Goal: Task Accomplishment & Management: Complete application form

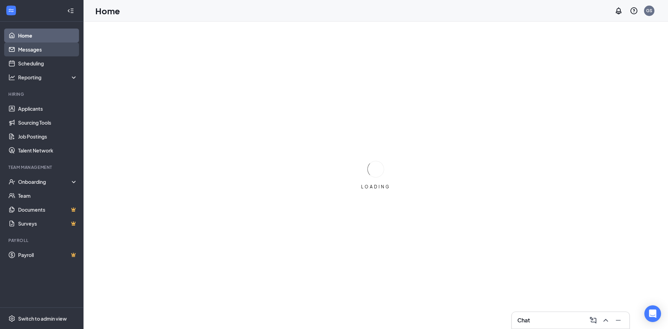
click at [39, 48] on link "Messages" at bounding box center [47, 49] width 59 height 14
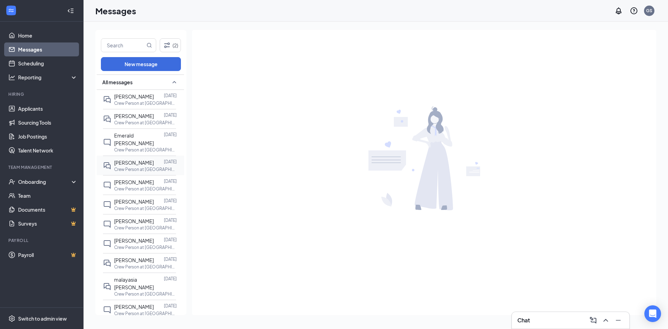
click at [145, 166] on p "Crew Person at [GEOGRAPHIC_DATA]" at bounding box center [145, 169] width 63 height 6
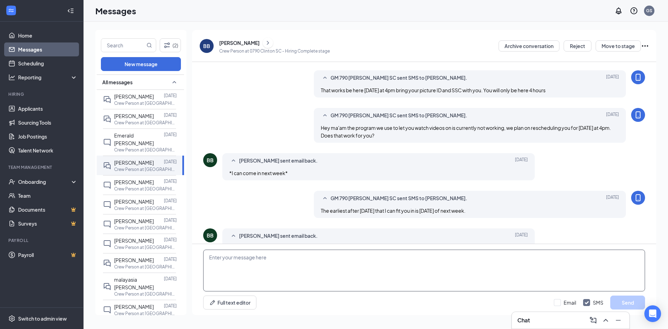
scroll to position [208, 0]
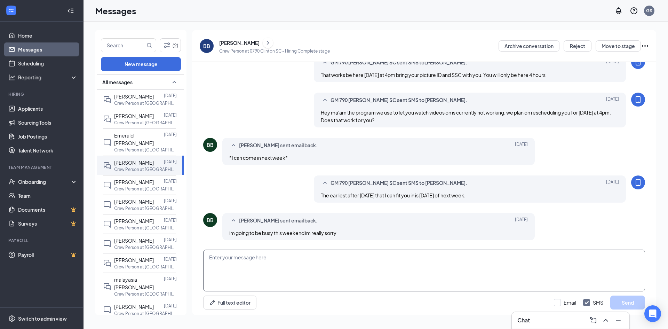
click at [326, 272] on textarea at bounding box center [424, 270] width 442 height 42
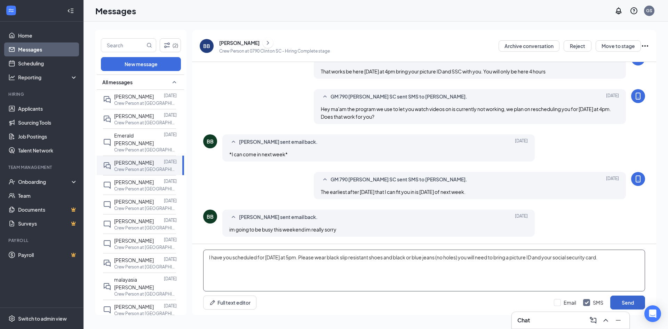
type textarea "I have you scheduled for [DATE] at 5pm. Please wear black slip resistant shoes …"
click at [629, 301] on button "Send" at bounding box center [627, 302] width 35 height 14
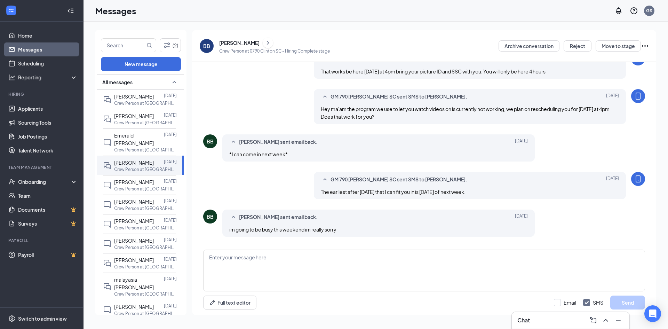
scroll to position [253, 0]
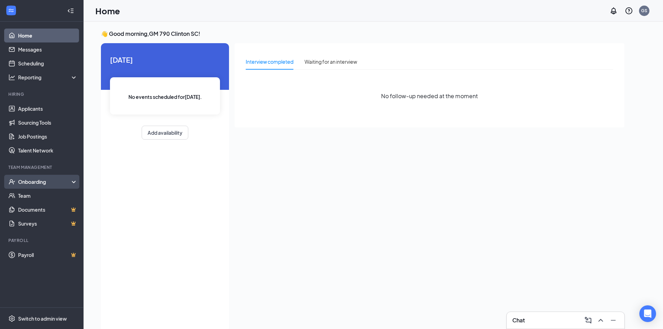
click at [56, 183] on div "Onboarding" at bounding box center [45, 181] width 54 height 7
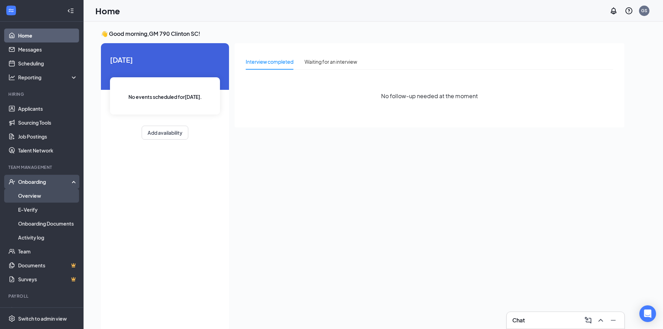
click at [46, 195] on link "Overview" at bounding box center [47, 196] width 59 height 14
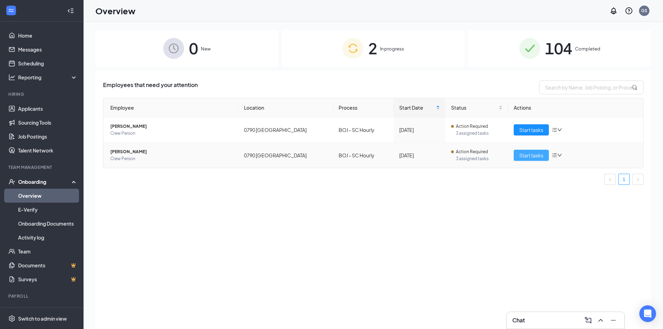
click at [536, 157] on span "Start tasks" at bounding box center [531, 155] width 24 height 8
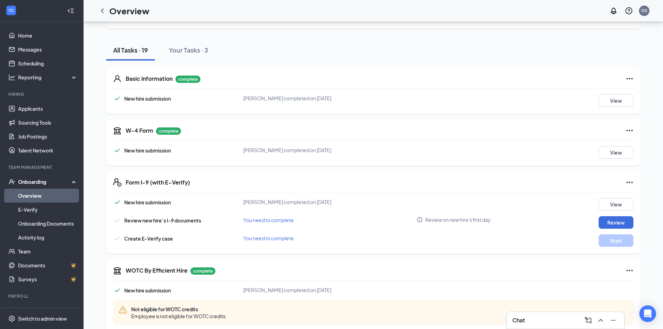
scroll to position [70, 0]
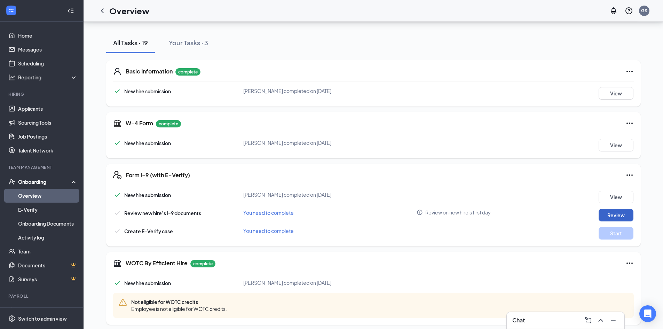
click at [622, 216] on button "Review" at bounding box center [615, 215] width 35 height 13
type input "09/10/2025"
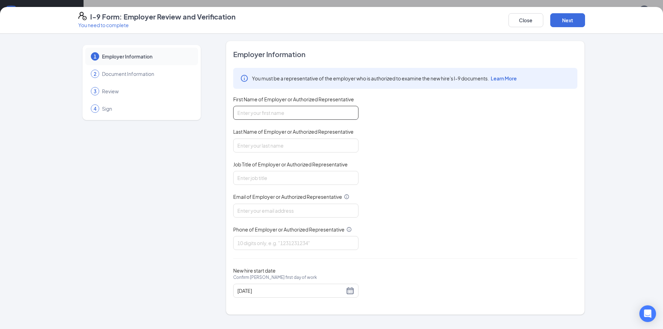
click at [342, 113] on input "First Name of Employer or Authorized Representative" at bounding box center [295, 113] width 125 height 14
type input "Megan"
click at [287, 144] on input "Last Name of Employer or Authorized Representative" at bounding box center [295, 145] width 125 height 14
type input "Knickmeier"
click at [276, 176] on input "Job Title of Employer or Authorized Representative" at bounding box center [295, 178] width 125 height 14
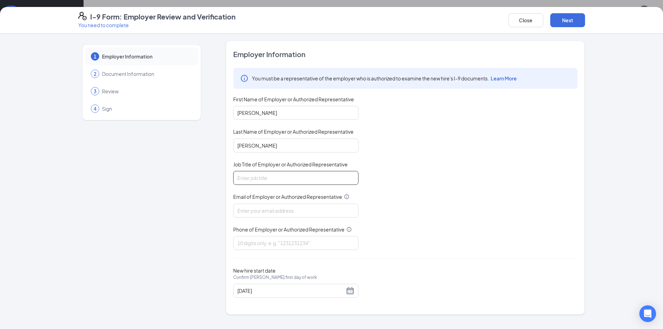
type input "general manager"
click at [273, 214] on input "Email of Employer or Authorized Representative" at bounding box center [295, 210] width 125 height 14
type input "b0790@bocountry.com"
click at [283, 238] on input "Phone of Employer or Authorized Representative" at bounding box center [295, 243] width 125 height 14
type input "8649381082"
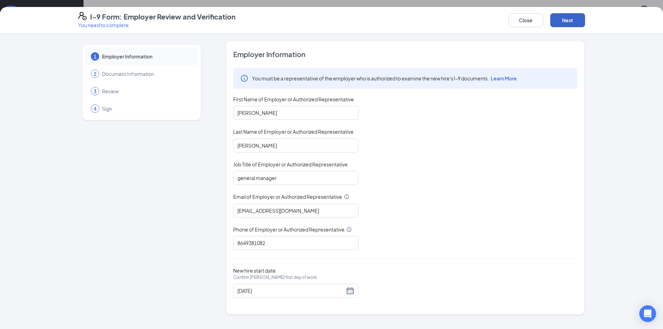
click at [558, 24] on button "Next" at bounding box center [567, 20] width 35 height 14
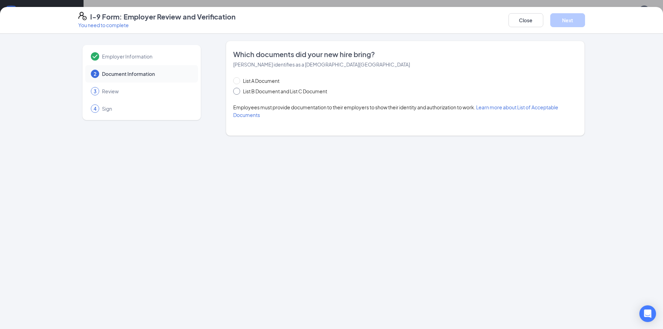
drag, startPoint x: 281, startPoint y: 90, endPoint x: 291, endPoint y: 91, distance: 9.5
click at [281, 90] on span "List B Document and List C Document" at bounding box center [285, 91] width 90 height 8
click at [238, 90] on input "List B Document and List C Document" at bounding box center [235, 90] width 5 height 5
radio input "true"
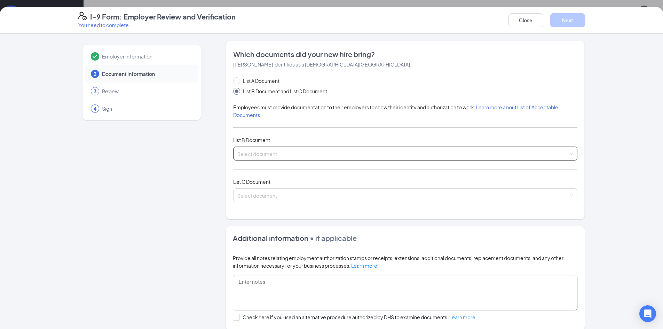
click at [293, 157] on input "search" at bounding box center [402, 152] width 331 height 10
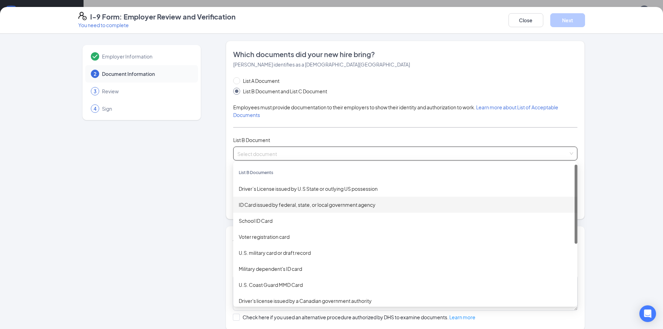
scroll to position [35, 0]
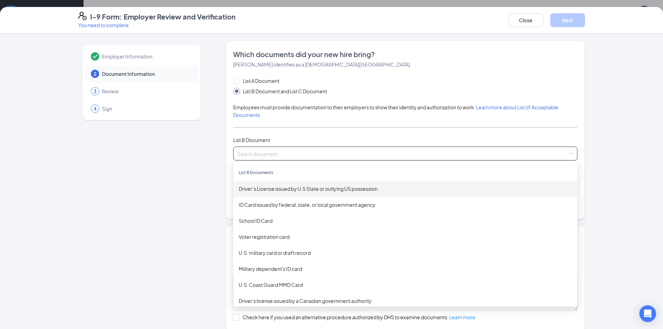
click at [296, 186] on div "Driver’s License issued by U.S State or outlying US possession" at bounding box center [405, 189] width 333 height 8
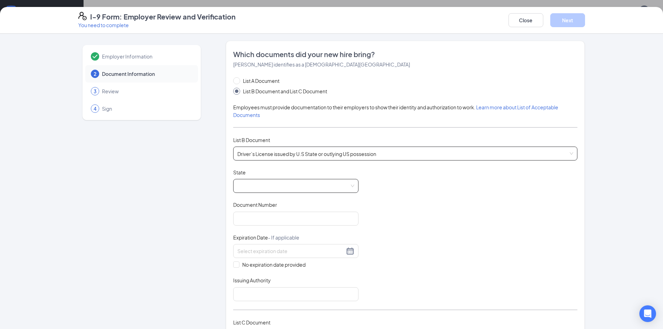
click at [293, 184] on span at bounding box center [295, 185] width 117 height 13
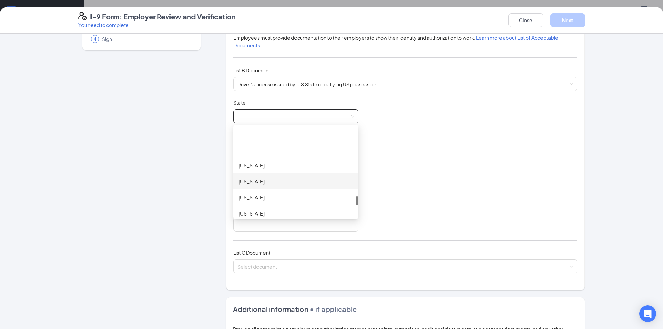
scroll to position [661, 0]
click at [265, 182] on div "South Carolina" at bounding box center [296, 179] width 114 height 8
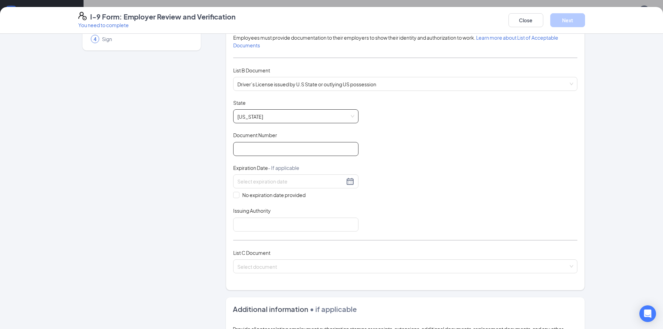
click at [265, 148] on input "Document Number" at bounding box center [295, 149] width 125 height 14
type input "107853977"
click at [269, 177] on div at bounding box center [295, 181] width 117 height 8
click at [265, 237] on td "9" at bounding box center [265, 232] width 13 height 10
type input "06/09/2026"
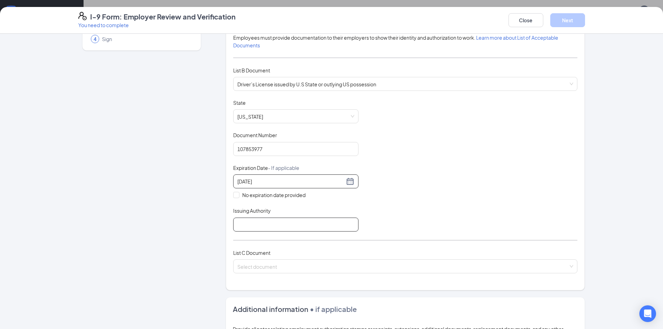
click at [265, 227] on input "Issuing Authority" at bounding box center [295, 224] width 125 height 14
type input "south carolina"
drag, startPoint x: 266, startPoint y: 260, endPoint x: 268, endPoint y: 271, distance: 10.6
click at [265, 262] on input "search" at bounding box center [402, 264] width 331 height 10
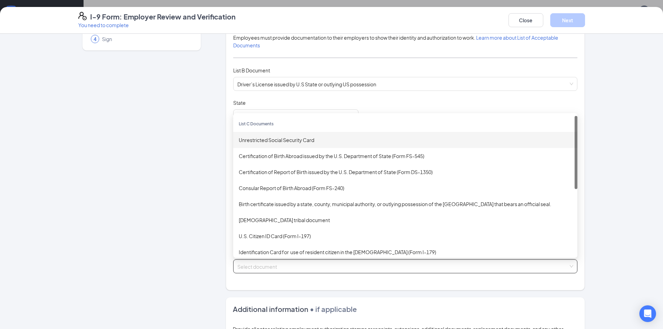
click at [272, 138] on div "Unrestricted Social Security Card" at bounding box center [405, 140] width 333 height 8
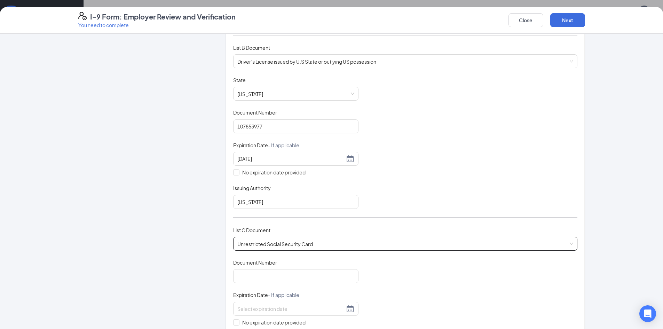
scroll to position [104, 0]
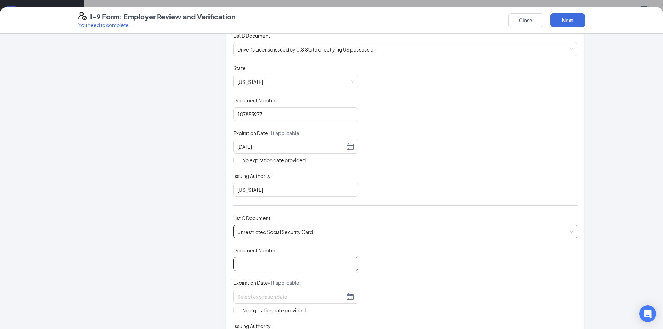
click at [279, 268] on input "Document Number" at bounding box center [295, 264] width 125 height 14
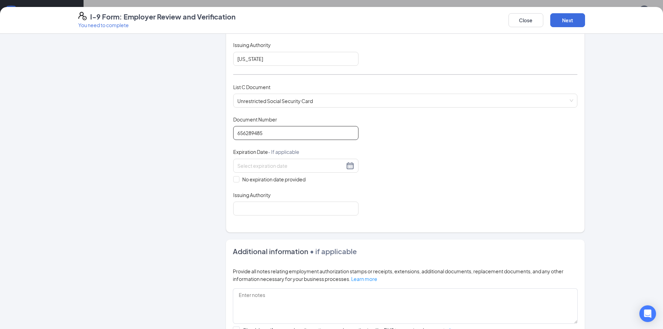
scroll to position [243, 0]
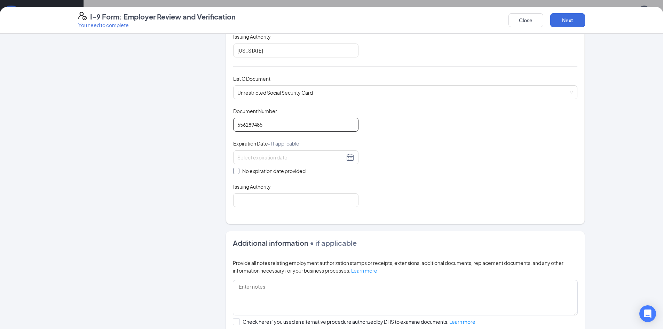
type input "656289485"
click at [236, 168] on span at bounding box center [236, 171] width 6 height 6
click at [236, 168] on input "No expiration date provided" at bounding box center [235, 170] width 5 height 5
checkbox input "true"
click at [251, 208] on input "Issuing Authority" at bounding box center [295, 201] width 125 height 14
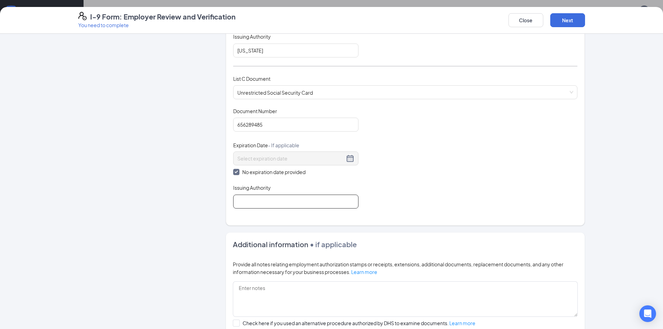
type input "social security administration"
click at [563, 19] on button "Next" at bounding box center [567, 20] width 35 height 14
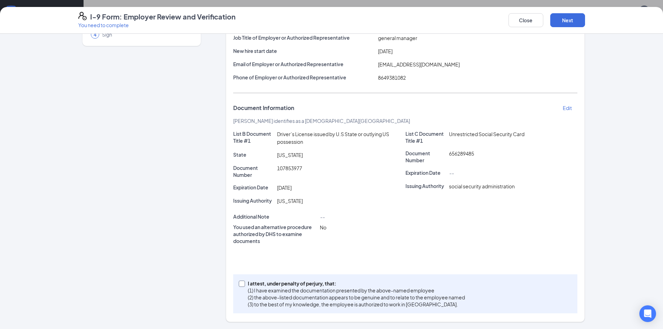
click at [239, 284] on input "I attest, under penalty of perjury, that: (1) I have examined the documentation…" at bounding box center [241, 282] width 5 height 5
checkbox input "true"
click at [554, 23] on button "Next" at bounding box center [567, 20] width 35 height 14
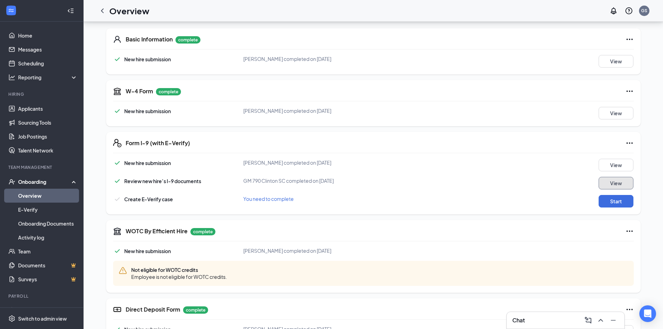
scroll to position [104, 0]
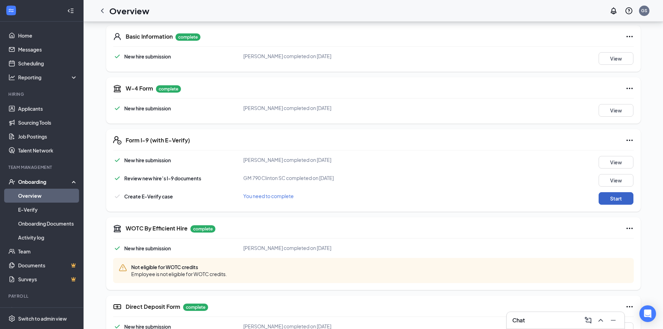
click at [609, 200] on button "Start" at bounding box center [615, 198] width 35 height 13
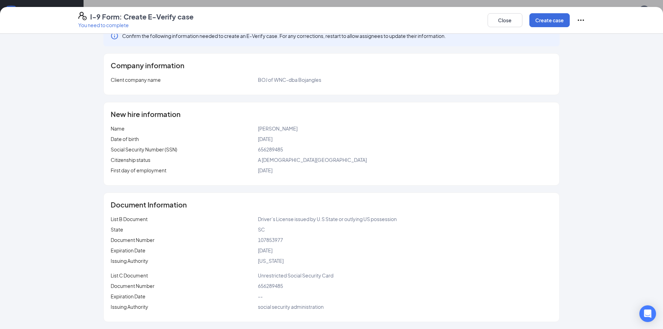
scroll to position [243, 0]
click at [543, 16] on button "Create case" at bounding box center [549, 20] width 40 height 14
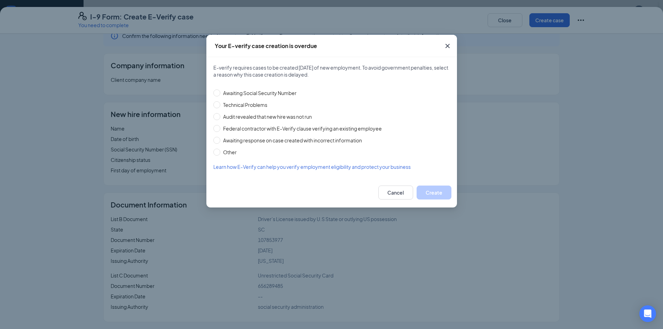
click at [446, 47] on icon "Cross" at bounding box center [447, 46] width 4 height 4
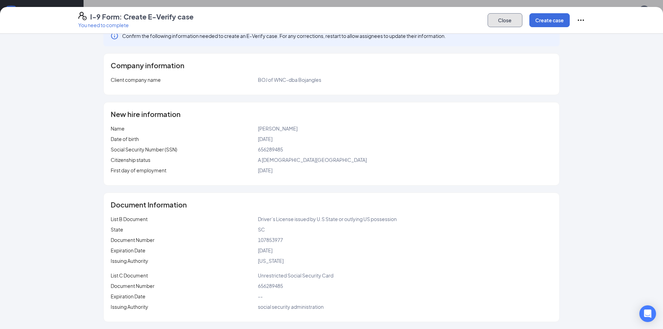
click at [495, 18] on button "Close" at bounding box center [504, 20] width 35 height 14
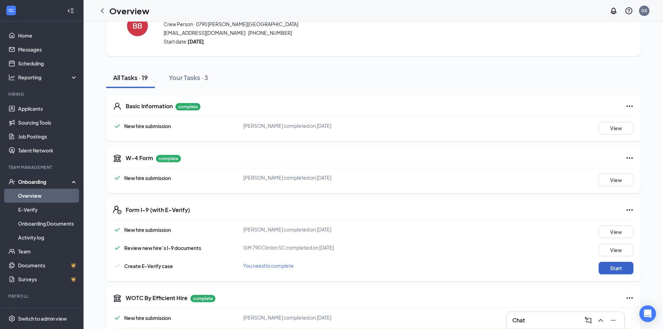
scroll to position [0, 0]
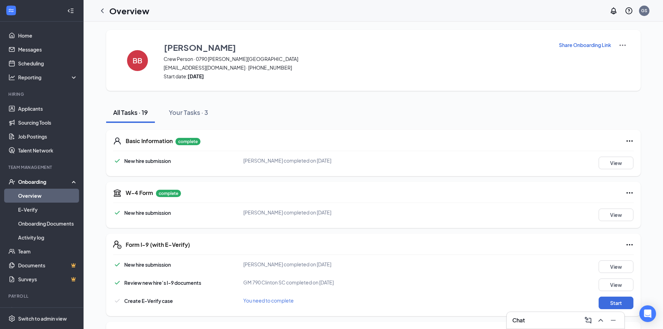
click at [620, 46] on img at bounding box center [622, 45] width 8 height 8
click at [623, 60] on span "View details" at bounding box center [621, 58] width 27 height 8
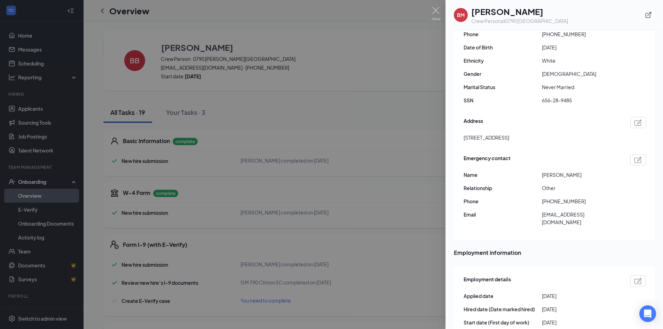
scroll to position [174, 0]
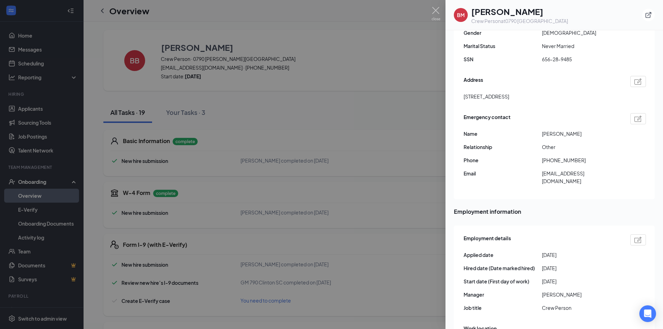
click at [634, 237] on img at bounding box center [637, 240] width 7 height 6
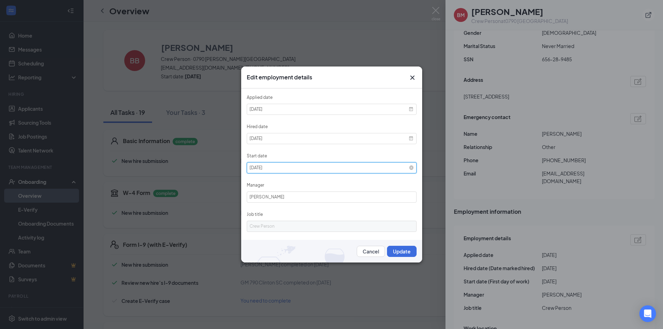
click at [297, 170] on input "2025-09-10" at bounding box center [332, 167] width 170 height 11
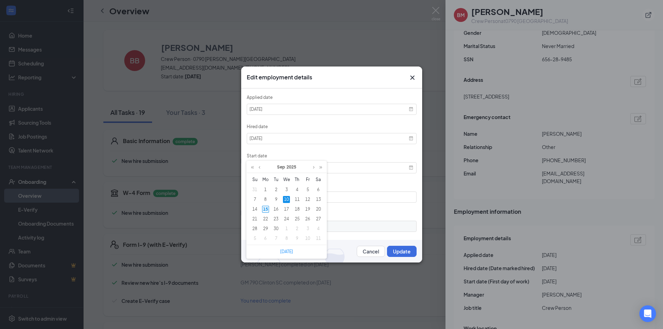
click at [267, 209] on div "15" at bounding box center [265, 209] width 7 height 7
type input "2025-09-15"
click at [395, 250] on button "Update" at bounding box center [402, 251] width 30 height 11
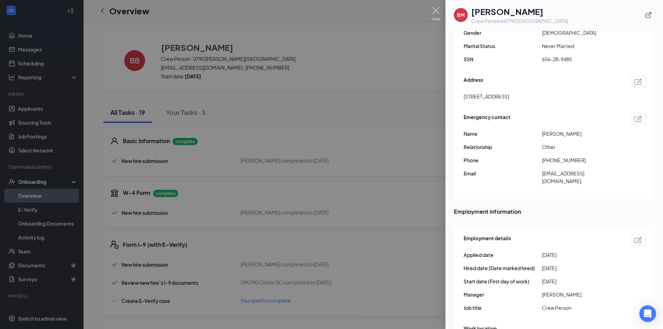
click at [433, 13] on img at bounding box center [435, 14] width 9 height 14
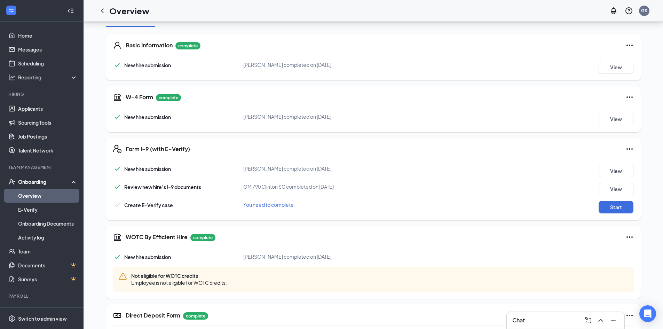
scroll to position [104, 0]
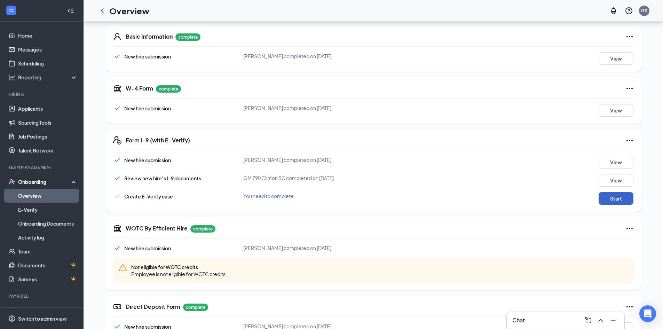
click at [600, 200] on button "Start" at bounding box center [615, 198] width 35 height 13
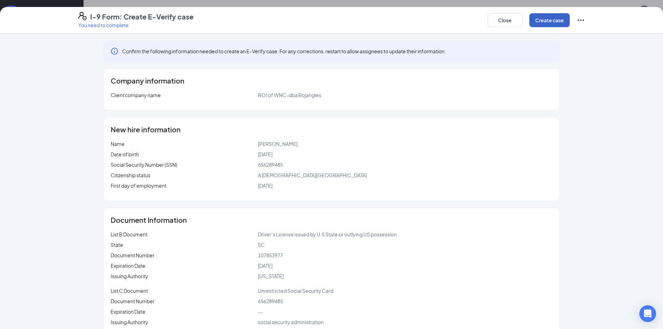
click at [547, 22] on button "Create case" at bounding box center [549, 20] width 40 height 14
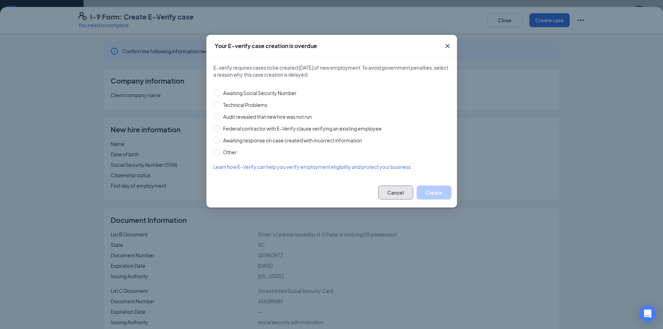
click at [393, 195] on button "Cancel" at bounding box center [395, 192] width 35 height 14
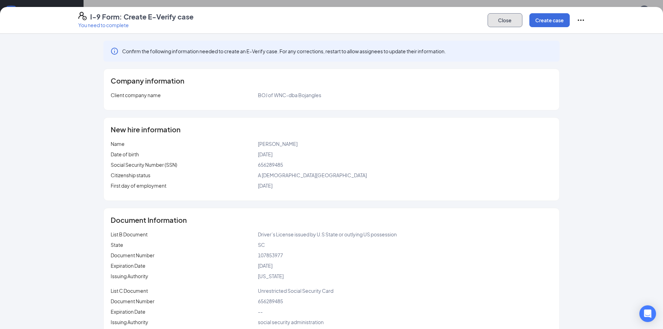
click at [511, 19] on button "Close" at bounding box center [504, 20] width 35 height 14
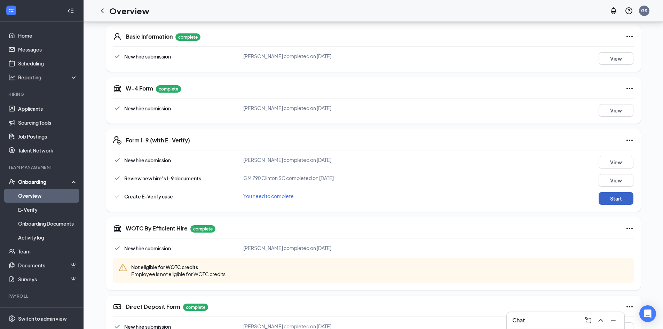
click at [610, 198] on button "Start" at bounding box center [615, 198] width 35 height 13
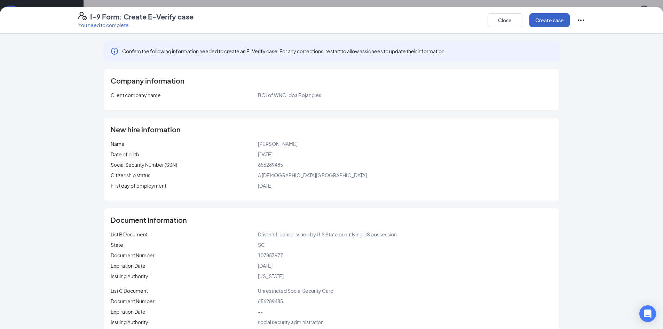
click at [534, 21] on button "Create case" at bounding box center [549, 20] width 40 height 14
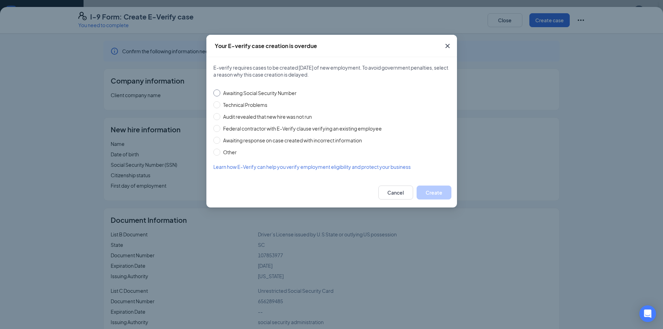
click at [265, 95] on span "Awaiting Social Security Number" at bounding box center [259, 93] width 79 height 8
click at [220, 95] on input "Awaiting Social Security Number" at bounding box center [216, 92] width 7 height 7
radio input "true"
click at [430, 196] on button "Create" at bounding box center [433, 192] width 35 height 14
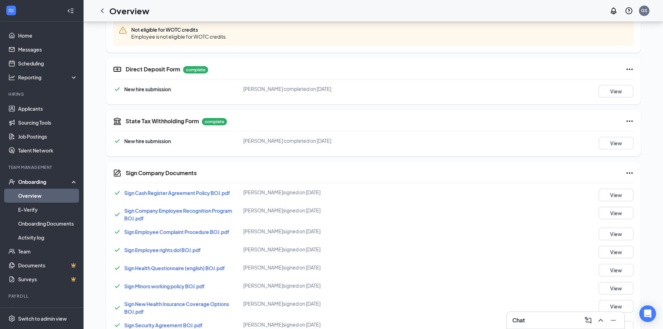
scroll to position [462, 0]
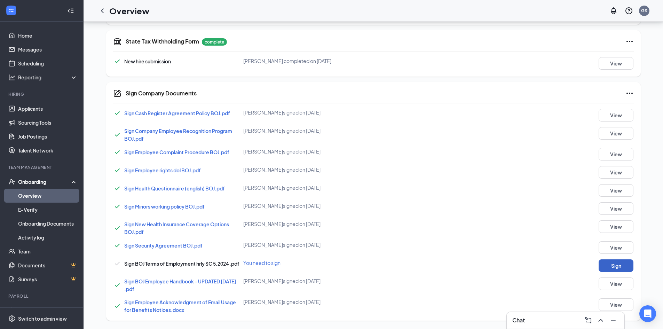
click at [619, 265] on button "Sign" at bounding box center [615, 265] width 35 height 13
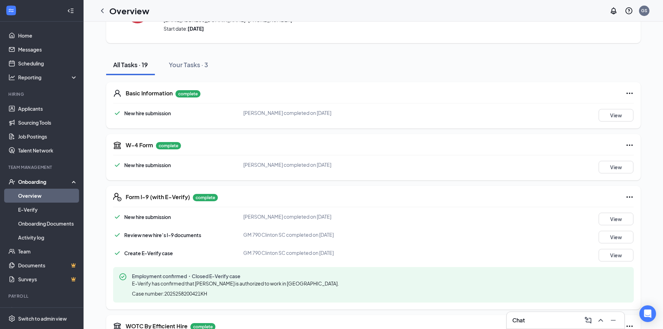
scroll to position [0, 0]
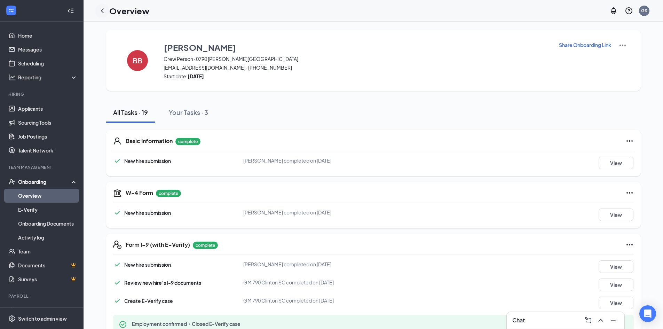
click at [105, 13] on icon "ChevronLeft" at bounding box center [102, 11] width 8 height 8
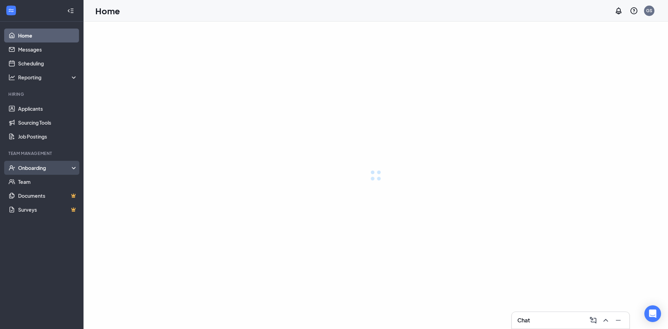
click at [19, 171] on div "Onboarding" at bounding box center [45, 167] width 54 height 7
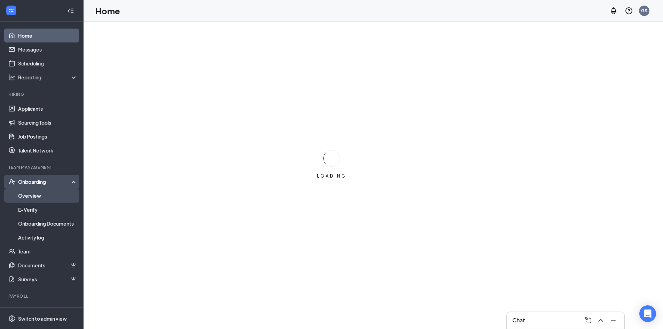
click at [31, 197] on link "Overview" at bounding box center [47, 196] width 59 height 14
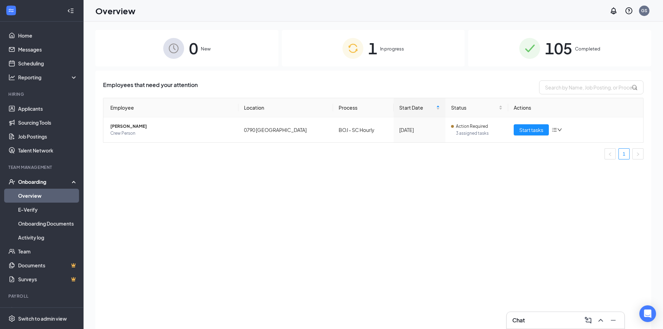
click at [482, 53] on div "105 Completed" at bounding box center [559, 48] width 183 height 37
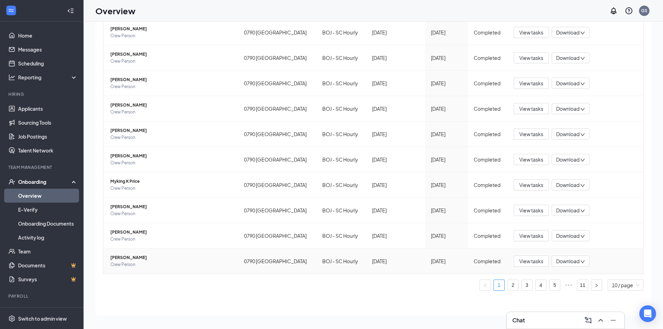
scroll to position [31, 0]
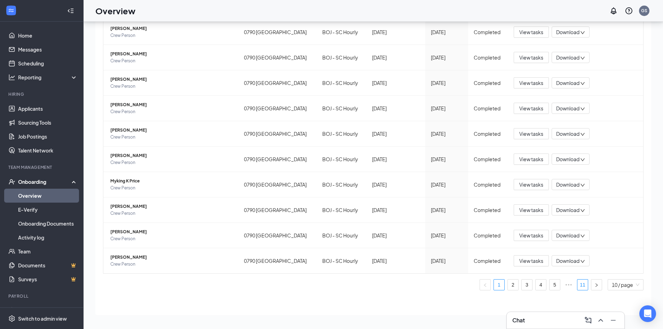
click at [577, 288] on link "11" at bounding box center [582, 284] width 10 height 10
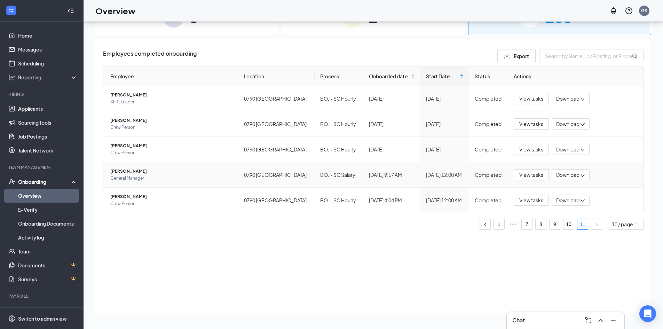
click at [234, 178] on td "Mort Walston General Manager" at bounding box center [170, 174] width 135 height 25
click at [335, 179] on td "BOJ - SC Salary" at bounding box center [338, 174] width 49 height 25
click at [332, 172] on td "BOJ - SC Salary" at bounding box center [338, 174] width 49 height 25
click at [526, 176] on span "View tasks" at bounding box center [531, 175] width 24 height 8
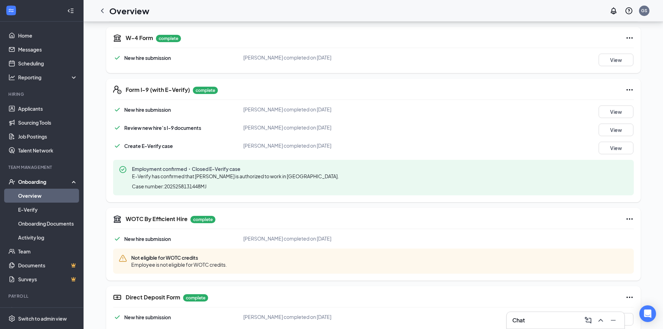
scroll to position [174, 0]
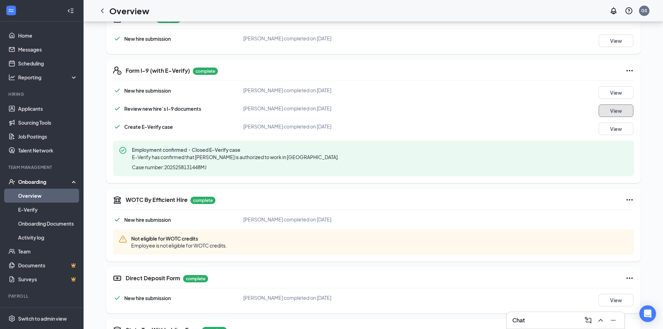
click at [627, 109] on button "View" at bounding box center [615, 110] width 35 height 13
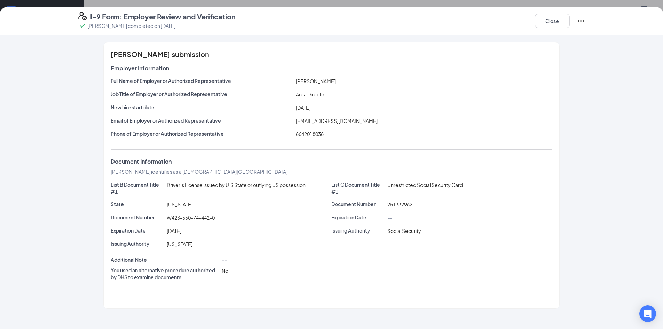
scroll to position [104, 0]
click at [557, 24] on button "Close" at bounding box center [552, 21] width 35 height 14
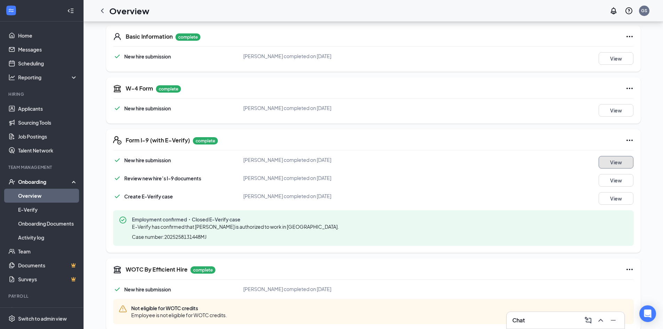
click at [606, 163] on button "View" at bounding box center [615, 162] width 35 height 13
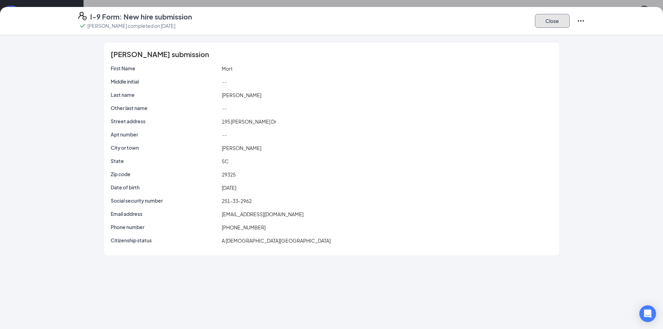
click at [537, 22] on button "Close" at bounding box center [552, 21] width 35 height 14
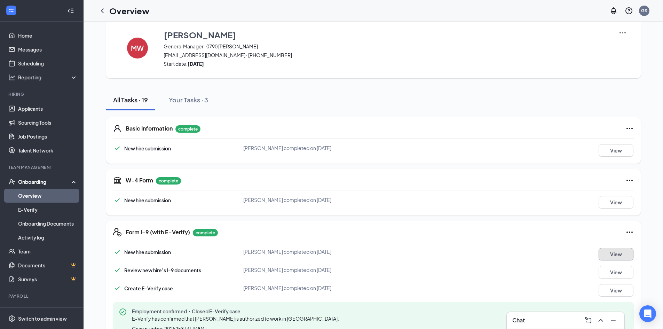
scroll to position [0, 0]
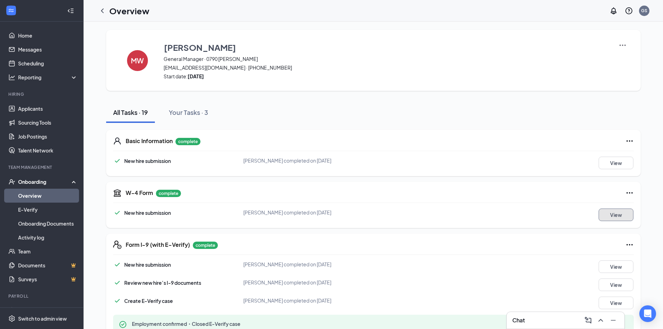
click at [615, 214] on button "View" at bounding box center [615, 214] width 35 height 13
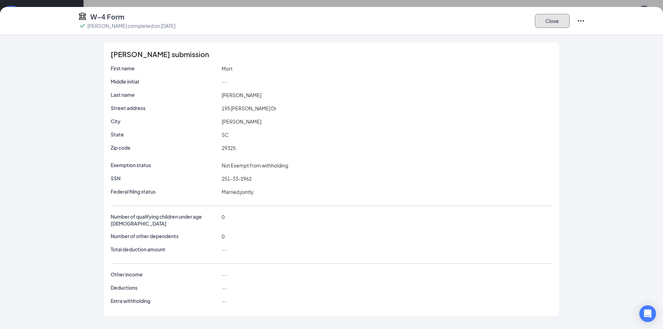
click at [544, 20] on button "Close" at bounding box center [552, 21] width 35 height 14
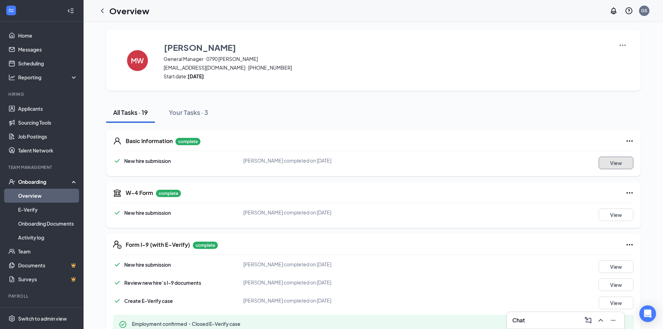
click at [600, 160] on button "View" at bounding box center [615, 163] width 35 height 13
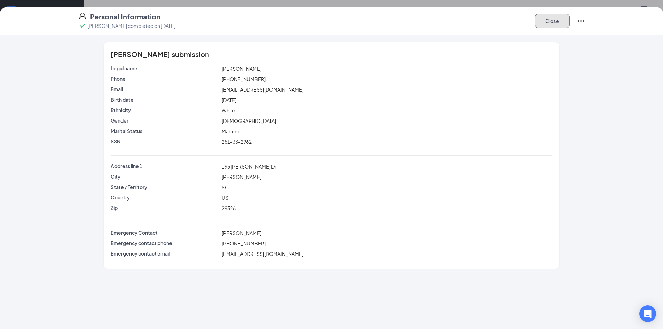
click at [539, 19] on button "Close" at bounding box center [552, 21] width 35 height 14
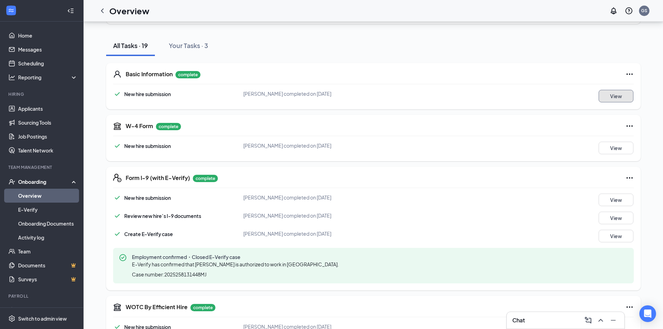
scroll to position [70, 0]
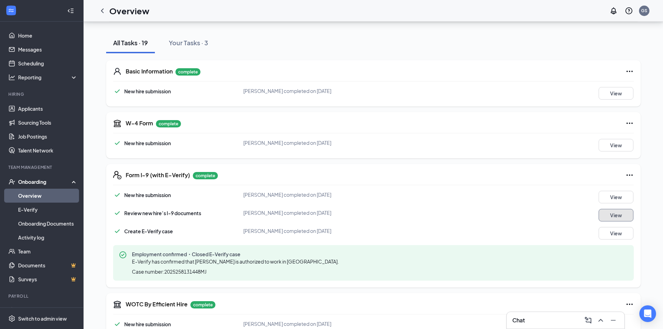
click at [622, 213] on button "View" at bounding box center [615, 215] width 35 height 13
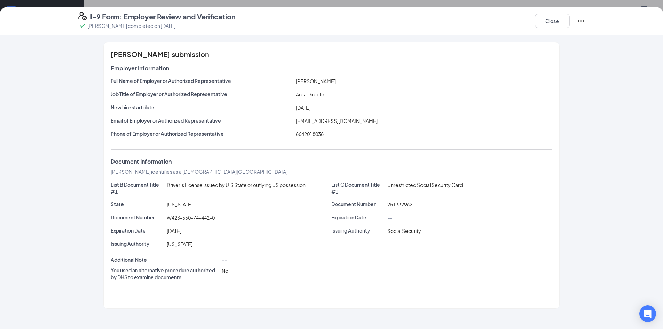
scroll to position [104, 0]
click at [545, 17] on button "Close" at bounding box center [552, 21] width 35 height 14
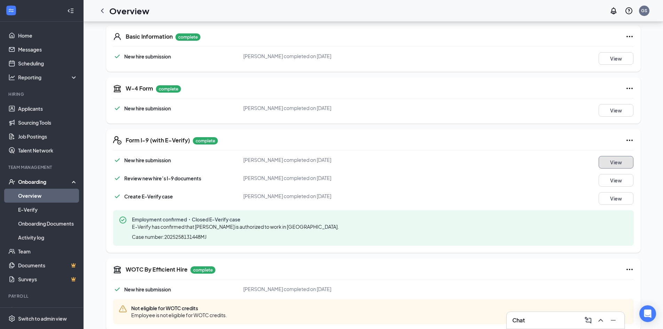
click at [611, 163] on button "View" at bounding box center [615, 162] width 35 height 13
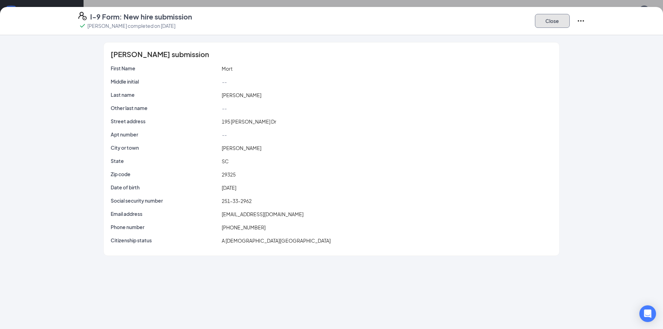
click at [546, 22] on button "Close" at bounding box center [552, 21] width 35 height 14
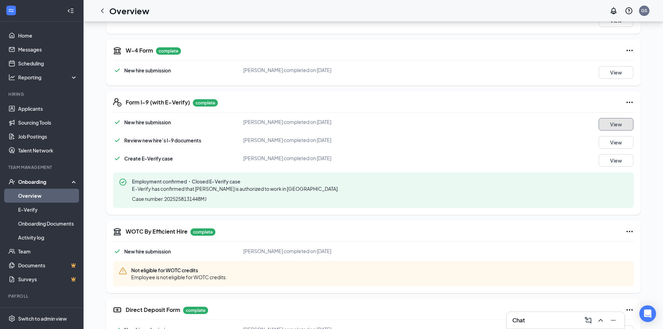
scroll to position [0, 0]
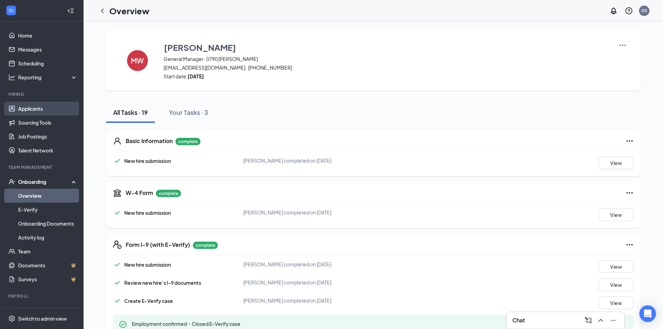
click at [41, 110] on link "Applicants" at bounding box center [47, 109] width 59 height 14
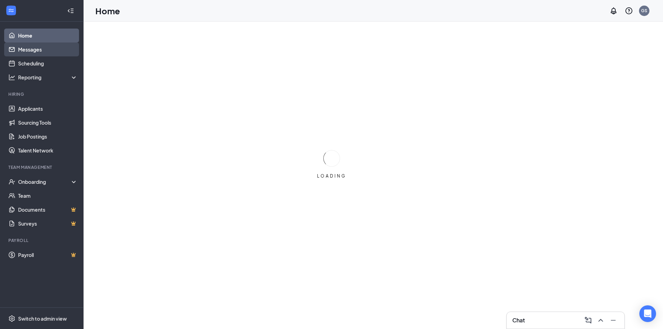
click at [63, 52] on link "Messages" at bounding box center [47, 49] width 59 height 14
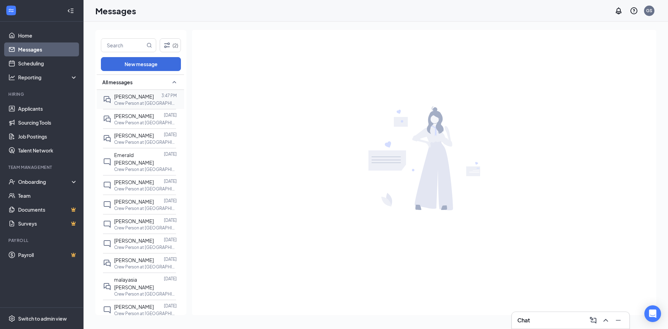
click at [128, 102] on p "Crew Person at 0790 Clinton SC" at bounding box center [145, 103] width 63 height 6
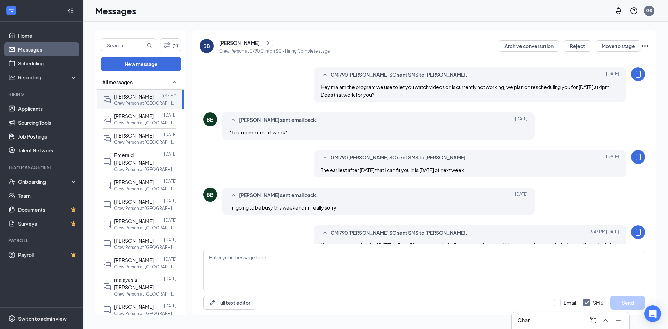
scroll to position [88, 0]
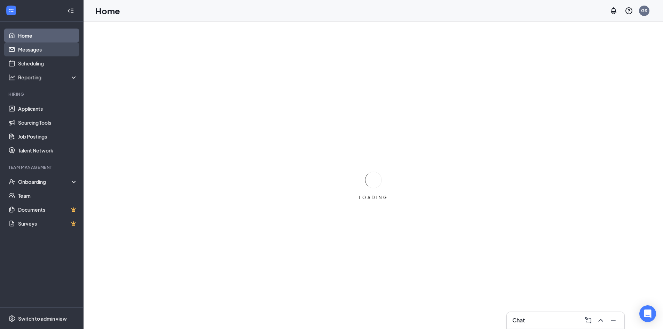
click at [32, 49] on link "Messages" at bounding box center [47, 49] width 59 height 14
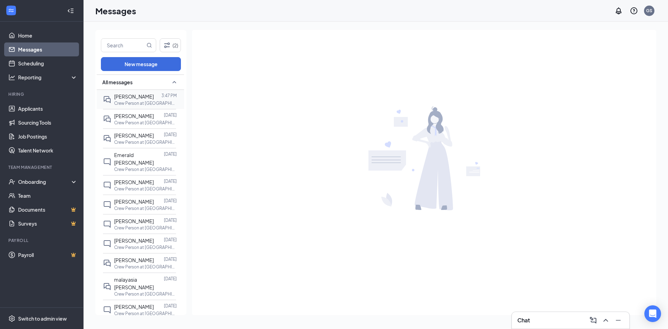
click at [139, 103] on p "Crew Person at [GEOGRAPHIC_DATA]" at bounding box center [145, 103] width 63 height 6
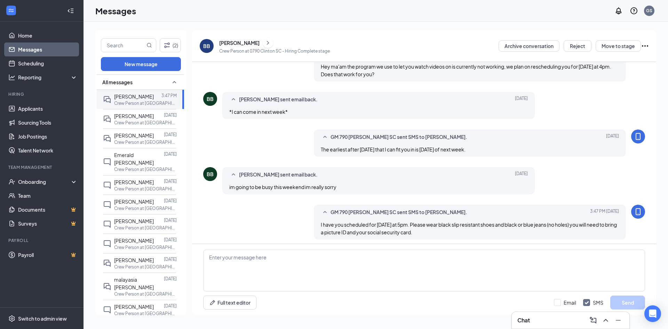
scroll to position [227, 0]
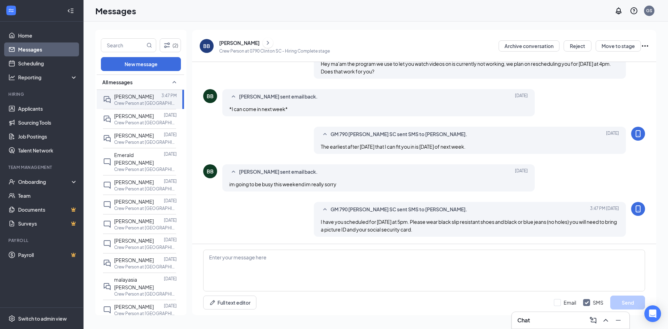
drag, startPoint x: 590, startPoint y: 217, endPoint x: 593, endPoint y: 221, distance: 5.4
click at [593, 221] on span "I have you scheduled for [DATE] at 5pm. Please wear black slip resistant shoes …" at bounding box center [469, 225] width 296 height 14
click at [598, 217] on div "GM 790 [PERSON_NAME] SC sent SMS to [PERSON_NAME]. [DATE] 3:47 PM I have you sc…" at bounding box center [470, 219] width 312 height 35
click at [323, 209] on icon "SmallChevronUp" at bounding box center [324, 209] width 3 height 2
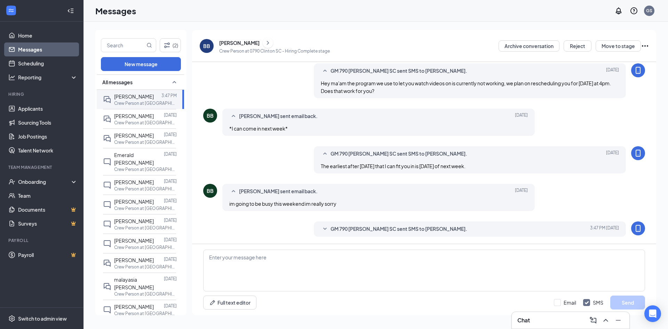
scroll to position [208, 0]
click at [326, 227] on icon "SmallChevronDown" at bounding box center [325, 229] width 8 height 8
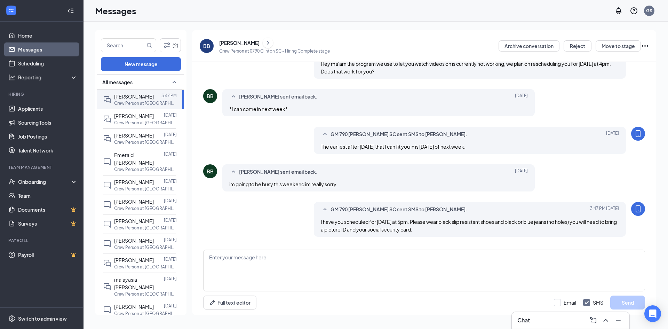
click at [634, 209] on icon "MobileSms" at bounding box center [638, 209] width 8 height 8
drag, startPoint x: 630, startPoint y: 209, endPoint x: 466, endPoint y: 218, distance: 163.4
click at [466, 218] on div "I have you scheduled for [DATE] at 5pm. Please wear black slip resistant shoes …" at bounding box center [470, 225] width 298 height 15
click at [223, 304] on button "Full text editor" at bounding box center [229, 302] width 53 height 14
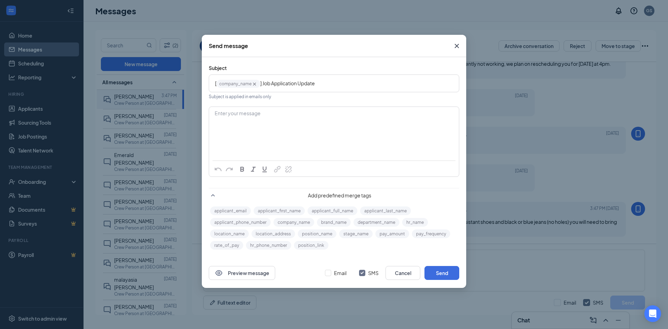
click at [458, 44] on icon "Cross" at bounding box center [457, 46] width 8 height 8
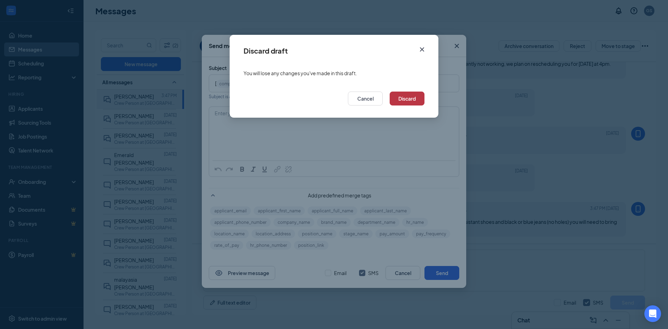
click at [422, 95] on button "Discard" at bounding box center [407, 98] width 35 height 14
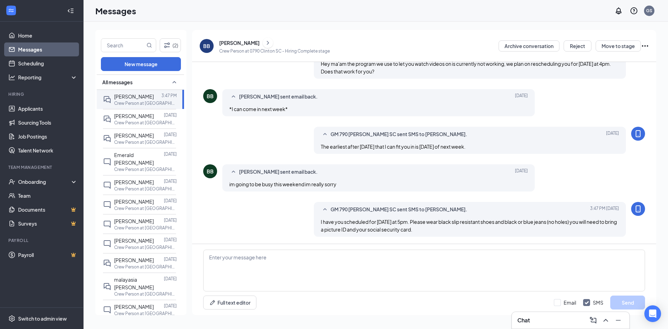
click at [648, 46] on icon "Ellipses" at bounding box center [645, 46] width 8 height 8
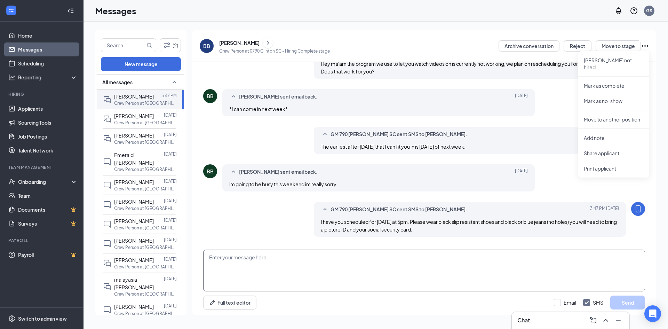
click at [534, 271] on textarea at bounding box center [424, 270] width 442 height 42
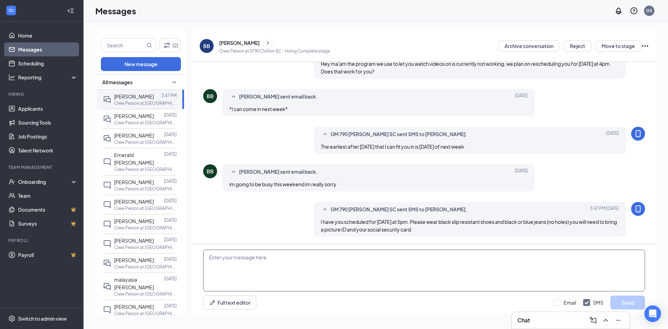
click at [305, 251] on textarea at bounding box center [424, 270] width 442 height 42
type textarea "Sorry wrong person"
click at [614, 304] on button "Send" at bounding box center [627, 302] width 35 height 14
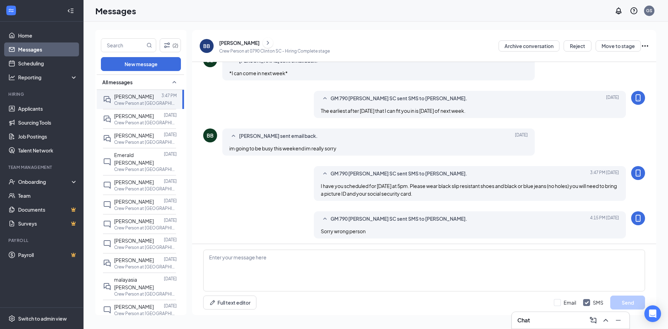
scroll to position [265, 0]
